Goal: Transaction & Acquisition: Download file/media

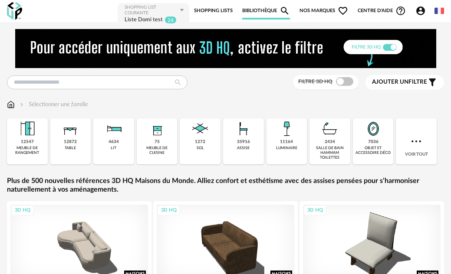
click at [211, 10] on link "Shopping Lists" at bounding box center [213, 10] width 39 height 17
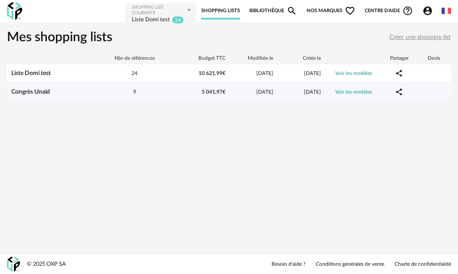
click at [35, 94] on link "Congrès Unaid" at bounding box center [30, 92] width 39 height 6
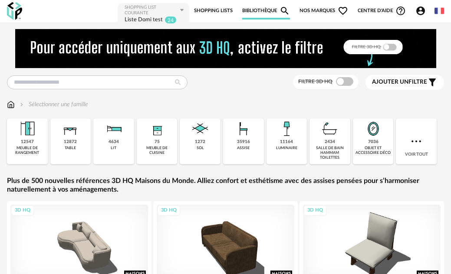
click at [350, 86] on div "Filtre 3D HQ" at bounding box center [326, 82] width 66 height 14
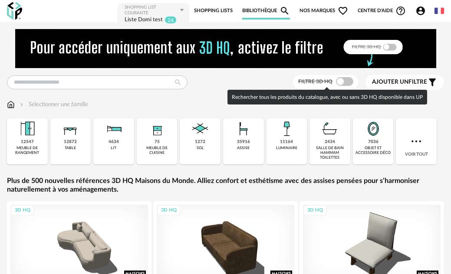
click at [350, 80] on span at bounding box center [344, 81] width 17 height 9
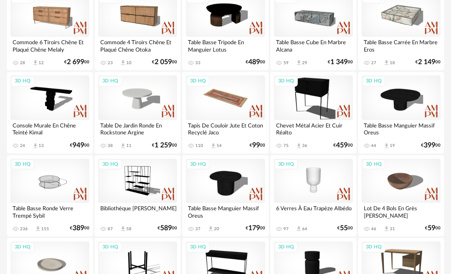
scroll to position [304, 0]
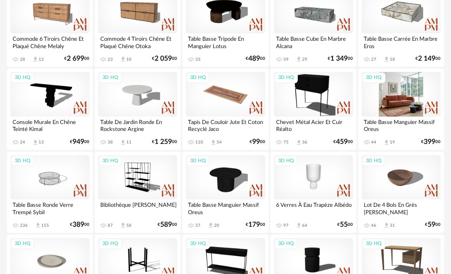
click at [397, 95] on div "3D HQ" at bounding box center [401, 94] width 79 height 44
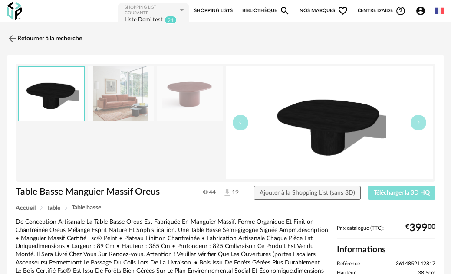
click at [383, 194] on span "Télécharger la 3D HQ" at bounding box center [402, 193] width 56 height 6
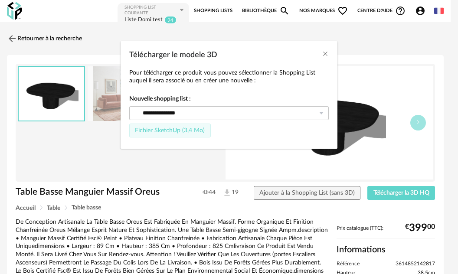
click at [195, 131] on span "Fichier SketchUp (3,4 Mo)" at bounding box center [170, 131] width 70 height 6
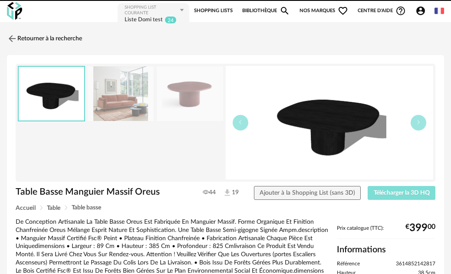
click at [391, 196] on button "Télécharger la 3D HQ" at bounding box center [402, 193] width 68 height 14
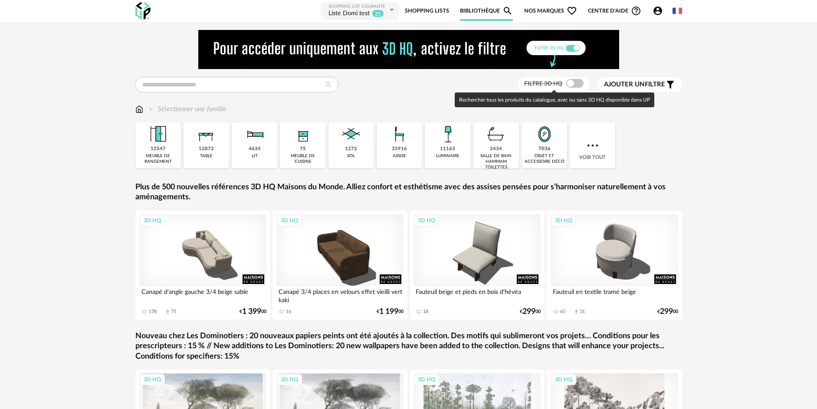
click at [451, 87] on div at bounding box center [574, 83] width 17 height 9
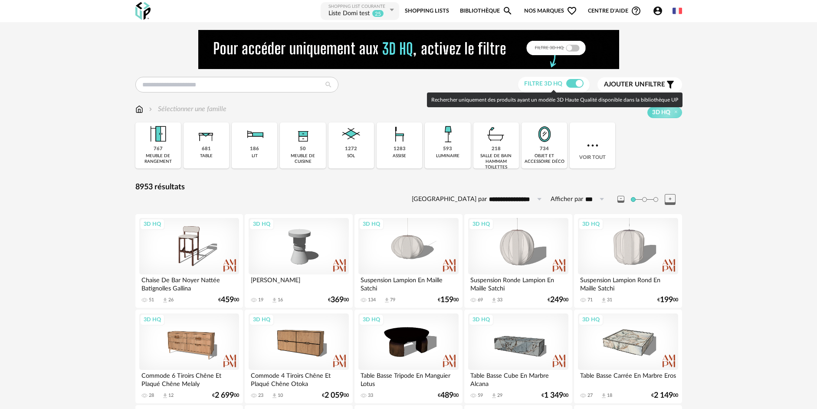
click at [451, 82] on span at bounding box center [574, 83] width 17 height 9
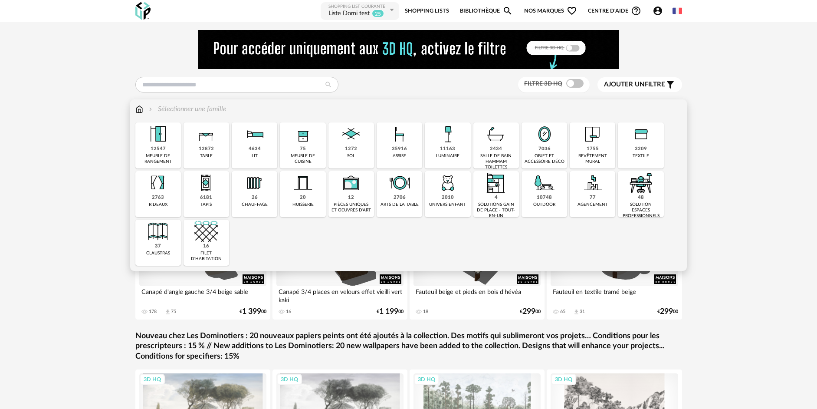
drag, startPoint x: 407, startPoint y: 135, endPoint x: 505, endPoint y: 220, distance: 129.6
click at [406, 136] on img at bounding box center [399, 133] width 23 height 23
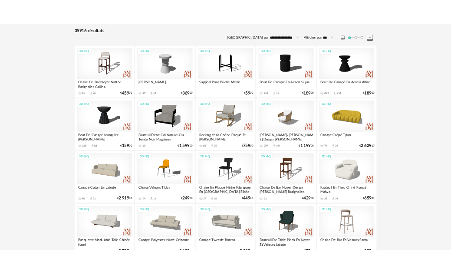
scroll to position [130, 0]
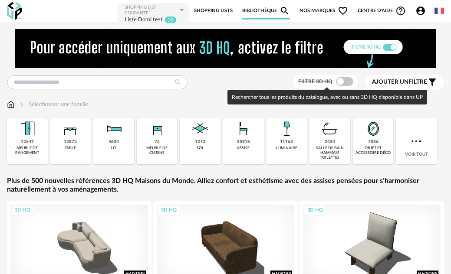
click at [347, 80] on span at bounding box center [344, 81] width 17 height 9
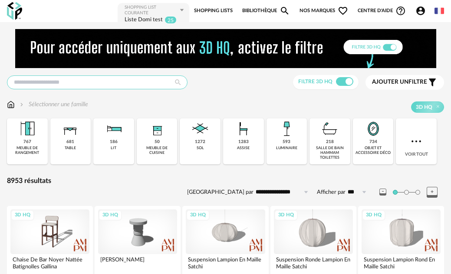
click at [98, 83] on input "text" at bounding box center [97, 83] width 181 height 14
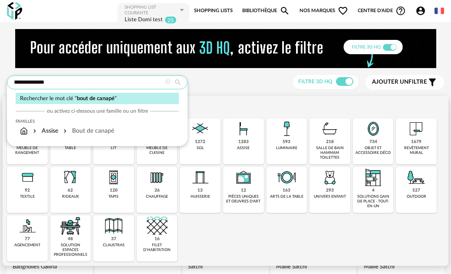
type input "**********"
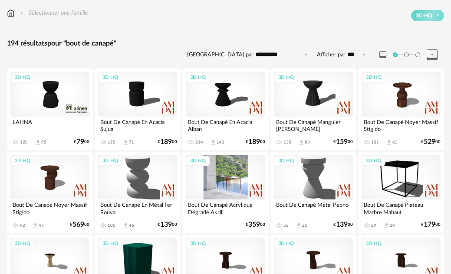
scroll to position [87, 0]
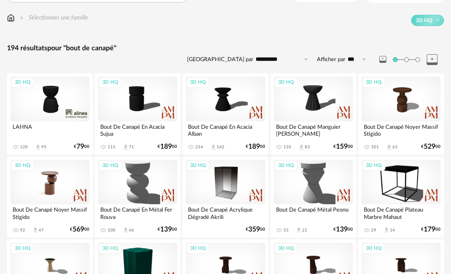
click at [53, 179] on div "3D HQ" at bounding box center [49, 182] width 79 height 44
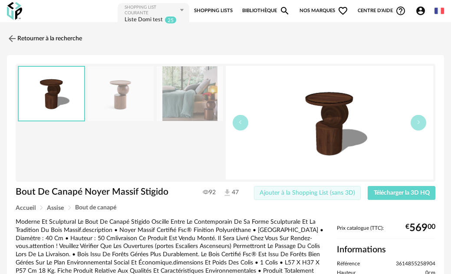
click at [275, 195] on span "Ajouter à la Shopping List (sans 3D)" at bounding box center [307, 193] width 95 height 6
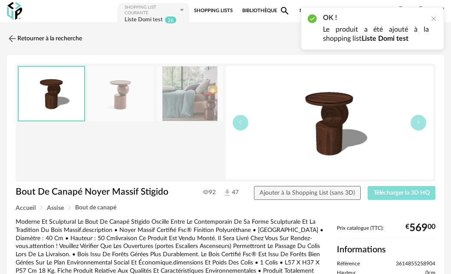
click at [394, 196] on span "Télécharger la 3D HQ" at bounding box center [402, 193] width 56 height 6
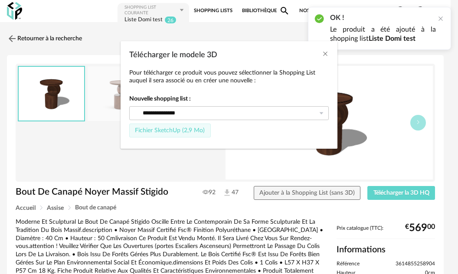
click at [194, 132] on span "Fichier SketchUp (2,9 Mo)" at bounding box center [170, 131] width 70 height 6
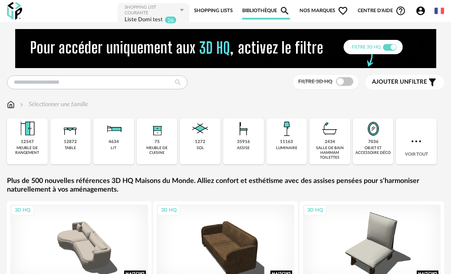
click at [217, 9] on link "Shopping Lists" at bounding box center [213, 10] width 39 height 17
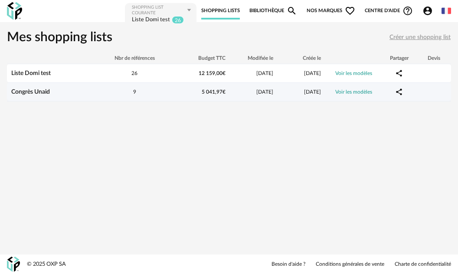
click at [29, 89] on link "Congrès Unaid" at bounding box center [30, 92] width 39 height 6
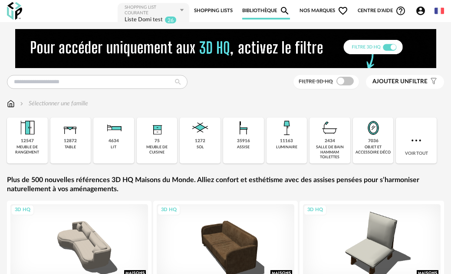
click at [421, 10] on icon "Account Circle icon" at bounding box center [420, 11] width 10 height 10
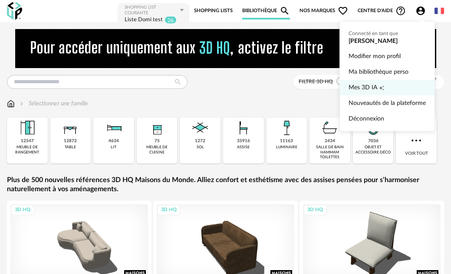
click at [364, 91] on span "Mes 3D IA" at bounding box center [363, 88] width 29 height 16
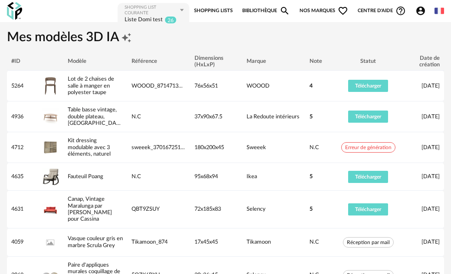
click at [257, 12] on link "Bibliothèque Magnify icon" at bounding box center [266, 10] width 48 height 17
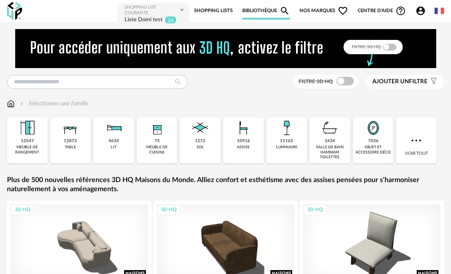
click at [412, 10] on div "Account Circle icon Compte" at bounding box center [423, 11] width 24 height 10
click at [425, 10] on icon "Account Circle icon" at bounding box center [420, 11] width 9 height 9
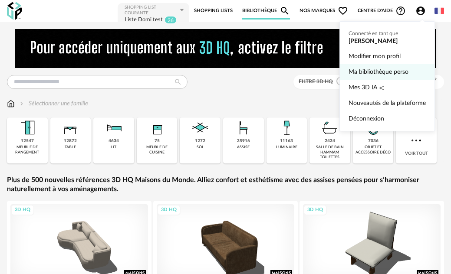
click at [385, 69] on link "Ma bibliothèque perso" at bounding box center [387, 72] width 77 height 16
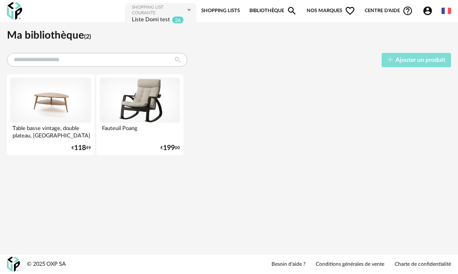
click at [415, 61] on span "Ajouter un produit" at bounding box center [421, 60] width 50 height 6
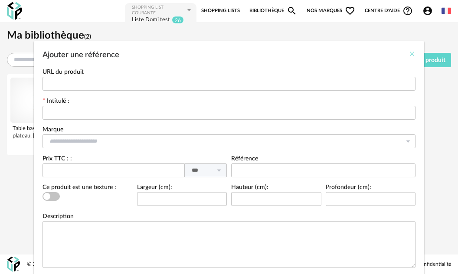
drag, startPoint x: 409, startPoint y: 50, endPoint x: 428, endPoint y: 38, distance: 22.9
click at [409, 50] on icon "Close" at bounding box center [412, 53] width 7 height 7
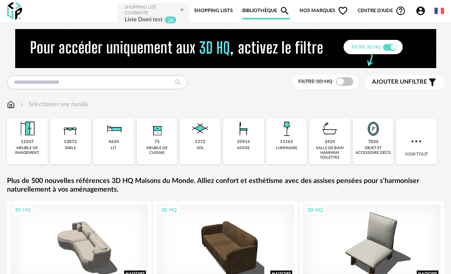
click at [258, 9] on link "Bibliothèque Magnify icon" at bounding box center [266, 10] width 48 height 17
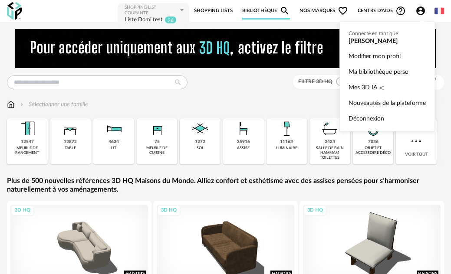
click at [419, 10] on icon "Account Circle icon" at bounding box center [420, 11] width 9 height 9
click at [414, 69] on link "Ma bibliothèque perso" at bounding box center [387, 72] width 77 height 16
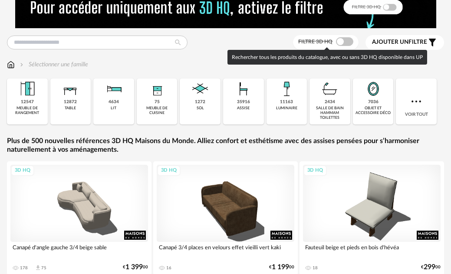
scroll to position [43, 0]
